Goal: Information Seeking & Learning: Find contact information

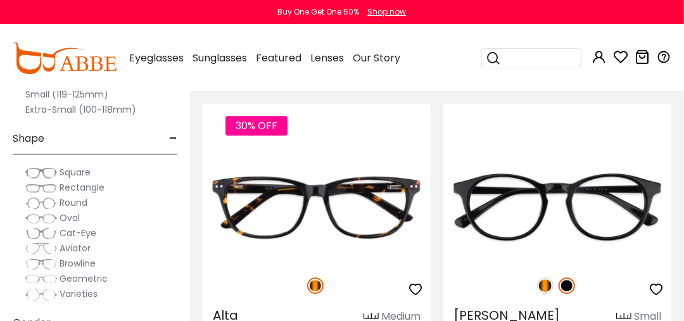
scroll to position [1394, 0]
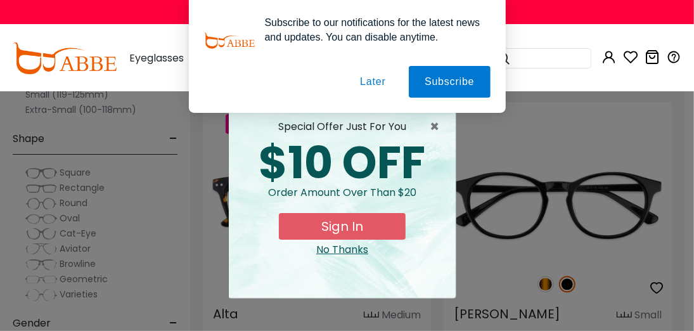
click at [369, 87] on button "Later" at bounding box center [372, 82] width 57 height 32
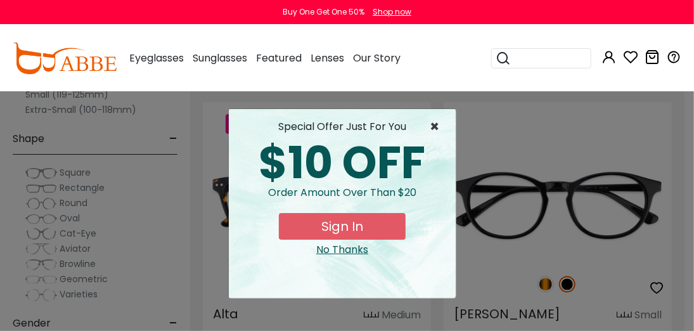
click at [439, 127] on span "×" at bounding box center [438, 126] width 16 height 15
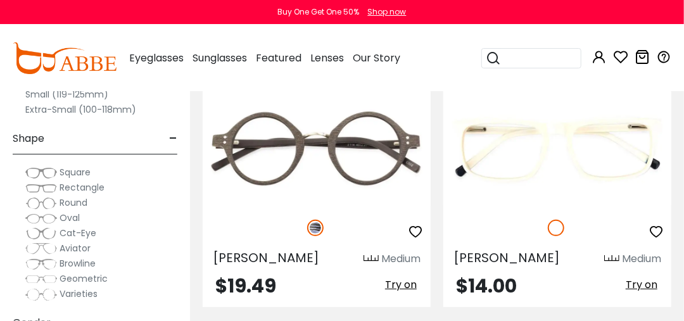
scroll to position [2154, 0]
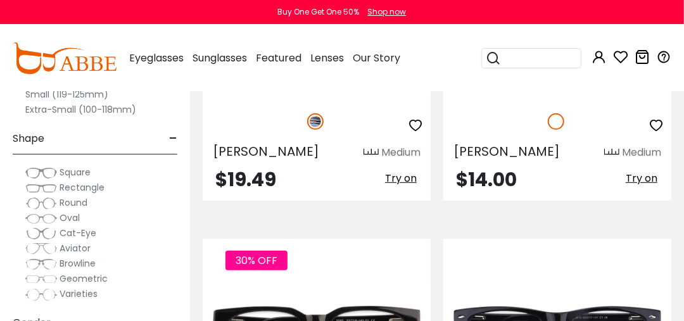
click at [76, 219] on span "Oval" at bounding box center [70, 218] width 20 height 13
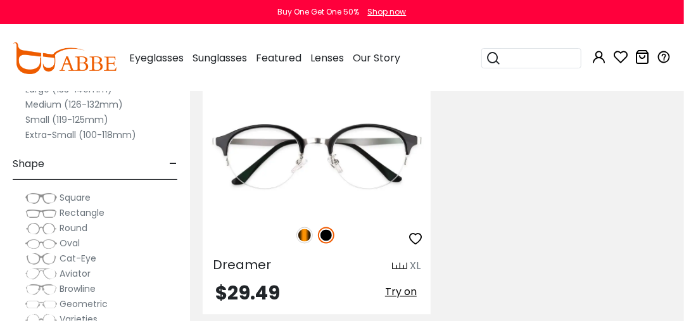
scroll to position [63, 0]
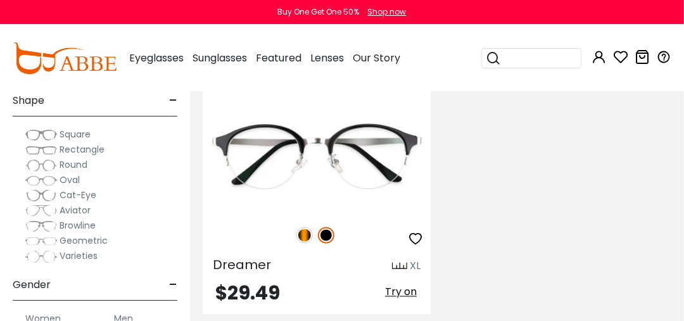
click at [96, 146] on span "Rectangle" at bounding box center [82, 149] width 45 height 13
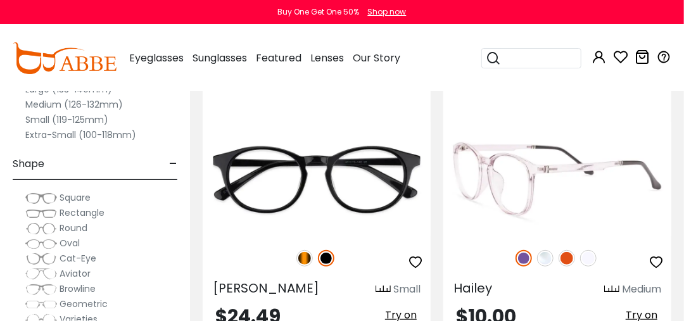
scroll to position [253, 0]
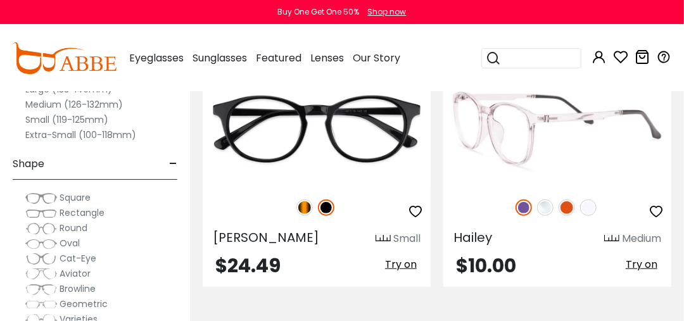
click at [526, 208] on img at bounding box center [524, 208] width 16 height 16
click at [566, 208] on img at bounding box center [567, 208] width 16 height 16
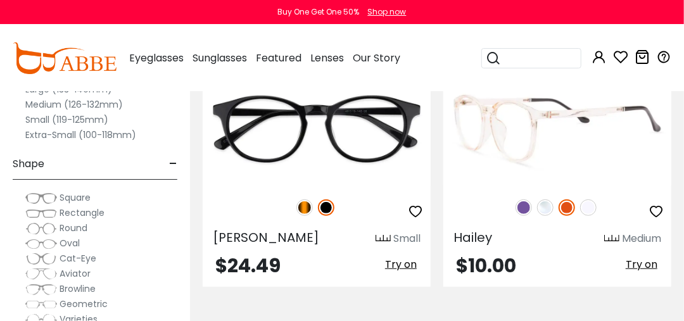
click at [522, 210] on img at bounding box center [524, 208] width 16 height 16
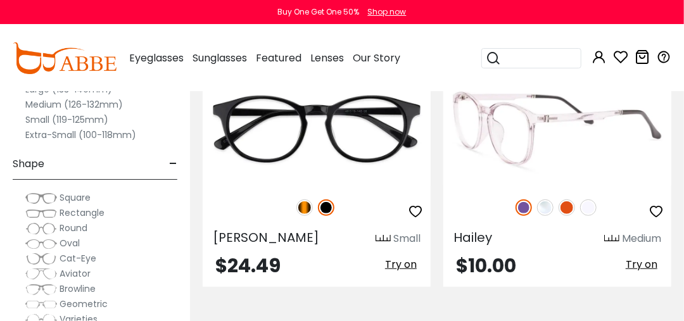
click at [521, 152] on img at bounding box center [557, 129] width 228 height 114
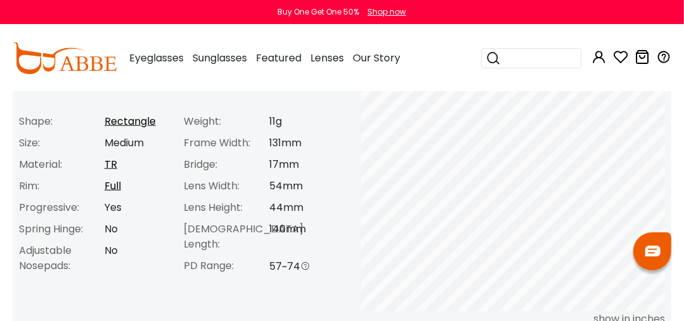
scroll to position [570, 0]
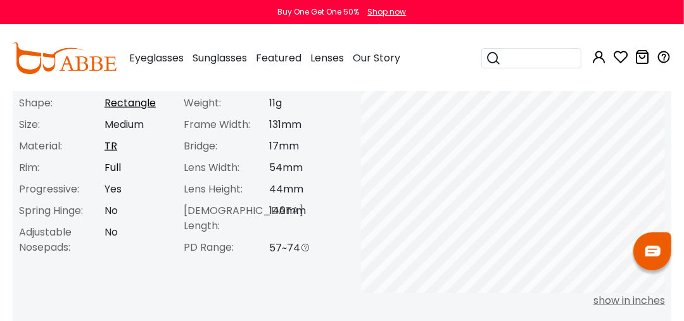
click at [113, 165] on link "Full" at bounding box center [113, 167] width 16 height 15
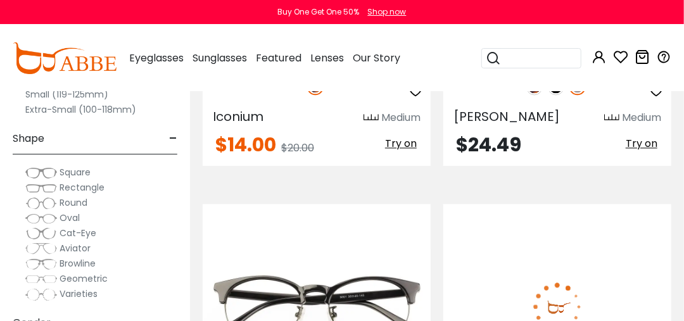
scroll to position [5322, 0]
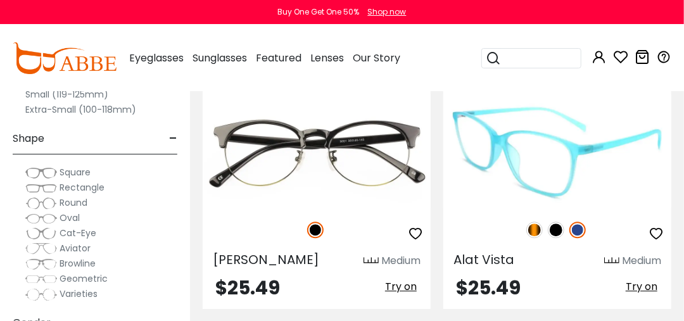
click at [468, 171] on img at bounding box center [557, 151] width 228 height 114
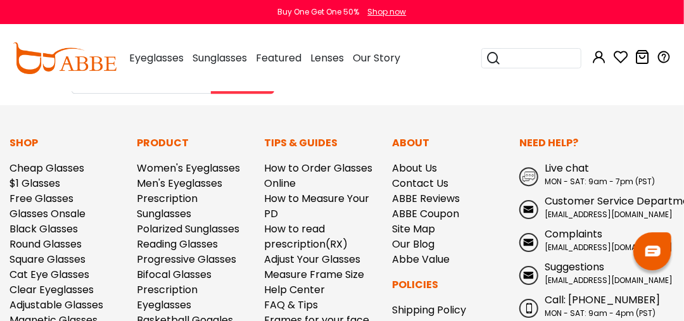
scroll to position [1584, 0]
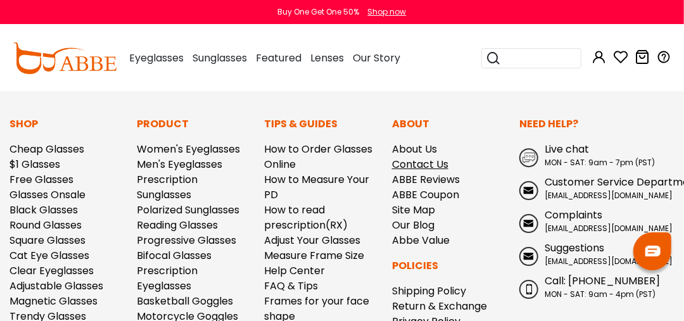
click at [445, 165] on link "Contact Us" at bounding box center [420, 164] width 56 height 15
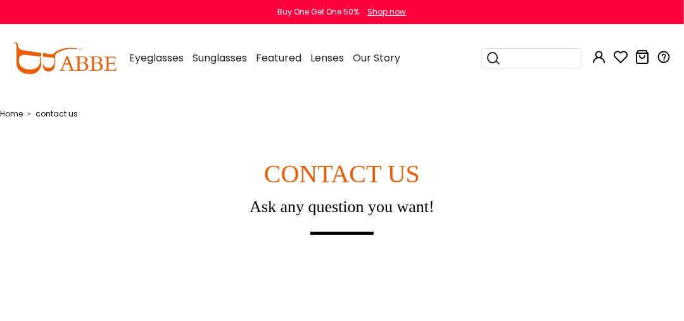
click at [415, 171] on h1 "CONTACT US" at bounding box center [342, 174] width 684 height 30
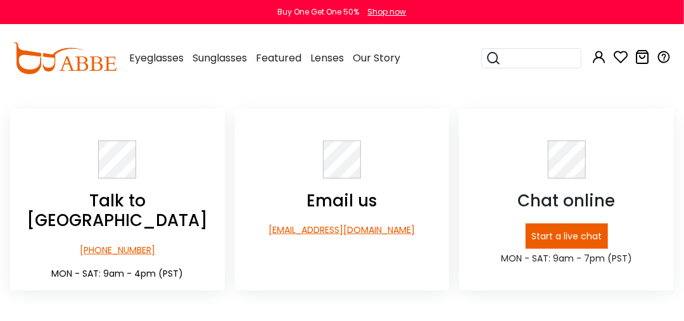
scroll to position [253, 0]
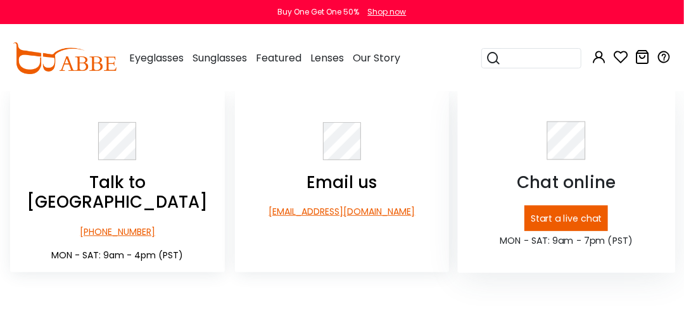
click at [573, 221] on p "Start a live chat" at bounding box center [567, 219] width 84 height 26
